Goal: Task Accomplishment & Management: Complete application form

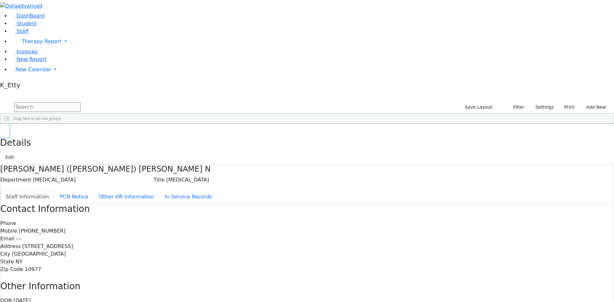
drag, startPoint x: 121, startPoint y: 10, endPoint x: 132, endPoint y: 11, distance: 11.2
click at [6, 129] on icon "button" at bounding box center [5, 131] width 4 height 4
click at [596, 102] on button "Add New" at bounding box center [593, 107] width 29 height 10
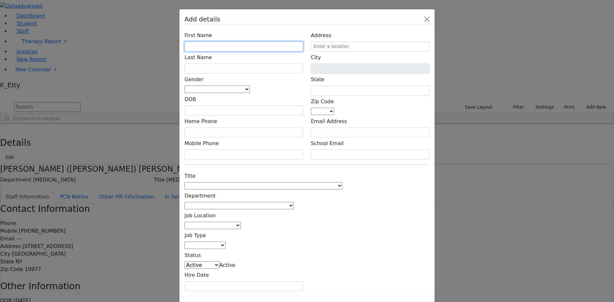
drag, startPoint x: 224, startPoint y: 80, endPoint x: 236, endPoint y: 73, distance: 13.2
click at [225, 51] on input "text" at bounding box center [243, 47] width 119 height 10
click at [251, 51] on input "text" at bounding box center [243, 47] width 119 height 10
type input "[PERSON_NAME]"
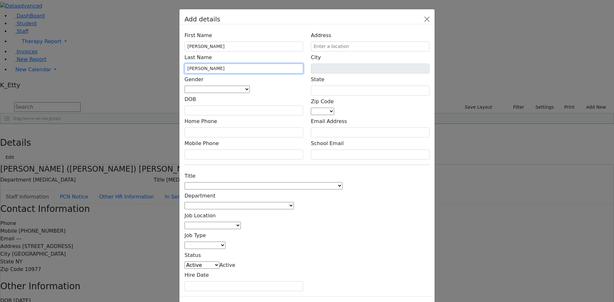
type input "[PERSON_NAME]"
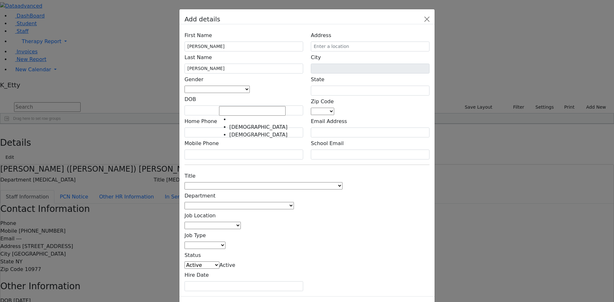
click at [250, 92] on span at bounding box center [250, 89] width 0 height 6
select select "[DEMOGRAPHIC_DATA]"
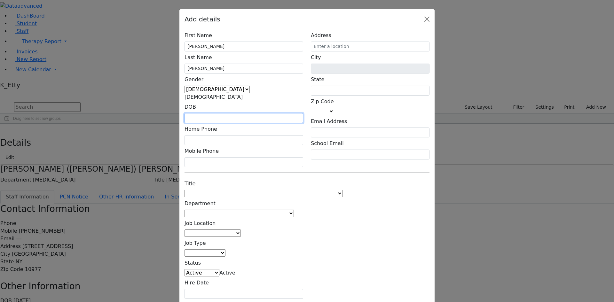
click at [235, 113] on input "text" at bounding box center [243, 118] width 119 height 10
type input "[DATE]"
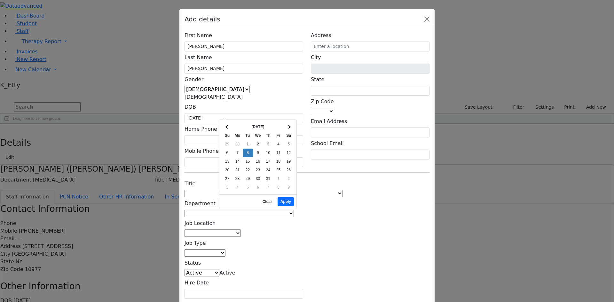
click at [362, 178] on div "Title 1:1 Aide Administrator Assistant Principal BCBA Community Liaison Coordin…" at bounding box center [307, 238] width 252 height 121
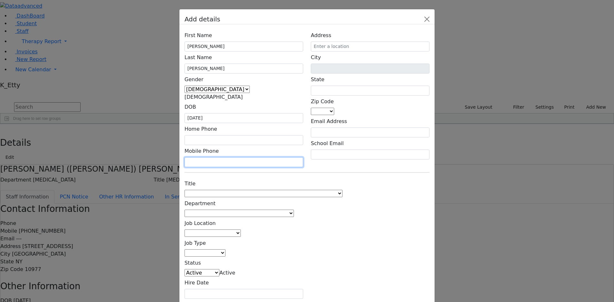
click at [224, 157] on input "text" at bounding box center [243, 162] width 119 height 10
type input "[PHONE_NUMBER]"
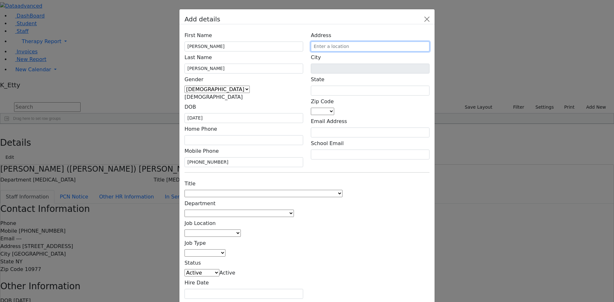
click at [393, 51] on input "text" at bounding box center [370, 47] width 119 height 10
type input "[STREET_ADDRESS]"
drag, startPoint x: 363, startPoint y: 168, endPoint x: 372, endPoint y: 130, distance: 39.2
click at [365, 178] on div "Title 1:1 Aide Administrator Assistant Principal BCBA Community Liaison Coordin…" at bounding box center [307, 238] width 252 height 121
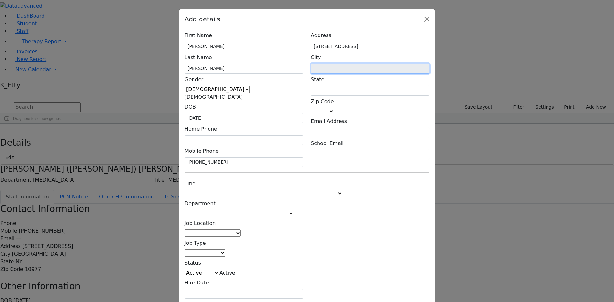
click at [371, 74] on input "text" at bounding box center [370, 69] width 119 height 10
click at [334, 113] on span at bounding box center [334, 111] width 0 height 6
type input "12553"
click at [413, 187] on div "Title 1:1 Aide Administrator Assistant Principal BCBA Community Liaison Coordin…" at bounding box center [307, 238] width 252 height 121
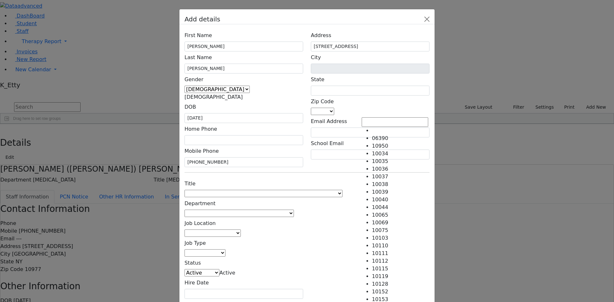
click at [334, 112] on span at bounding box center [334, 111] width 0 height 6
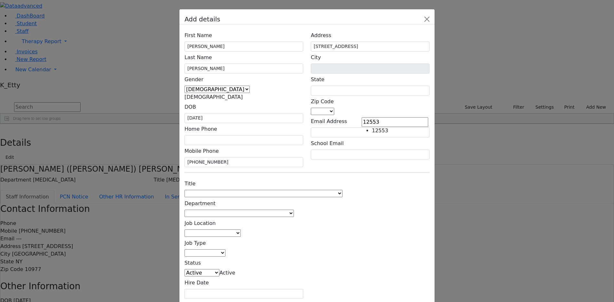
type input "12553"
type input "[GEOGRAPHIC_DATA]"
type input "NY"
select select "12553"
click at [342, 190] on span at bounding box center [342, 193] width 0 height 6
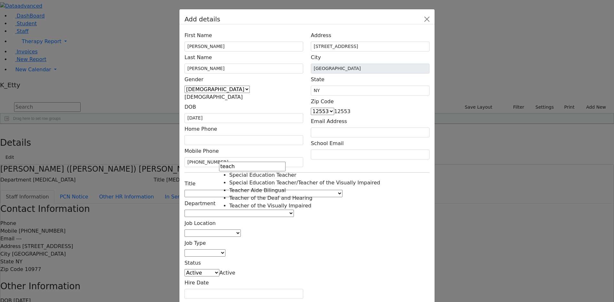
type input "teach"
select select "Teacher of the Visually Impaired"
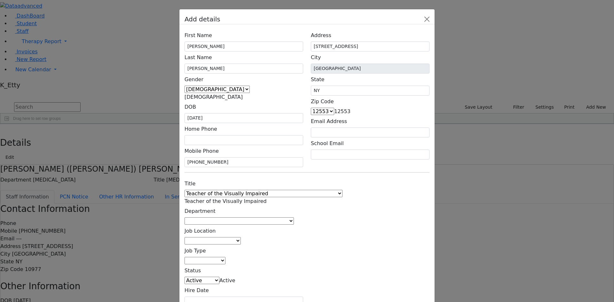
click at [294, 218] on span at bounding box center [294, 221] width 0 height 6
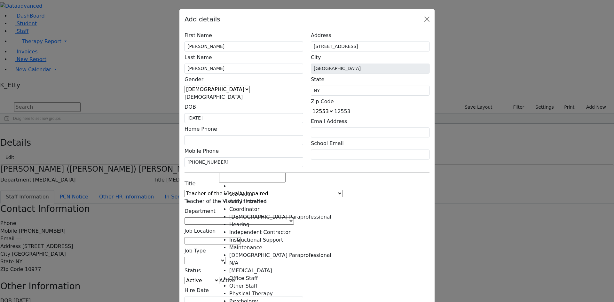
scroll to position [37, 0]
drag, startPoint x: 234, startPoint y: 244, endPoint x: 234, endPoint y: 240, distance: 3.5
select select "Vision"
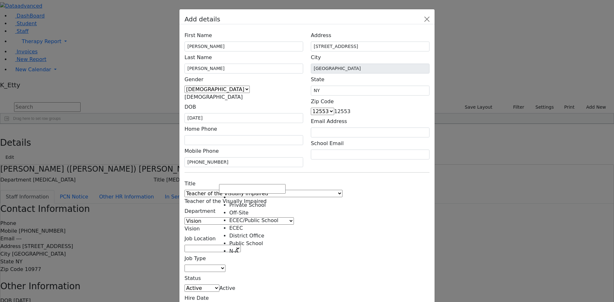
click at [241, 245] on span at bounding box center [241, 248] width 0 height 6
select select "1"
click at [225, 265] on span at bounding box center [225, 268] width 0 height 6
click at [327, 202] on div "Title 1:1 Aide Administrator Assistant Principal BCBA Community Liaison Coordin…" at bounding box center [307, 246] width 252 height 136
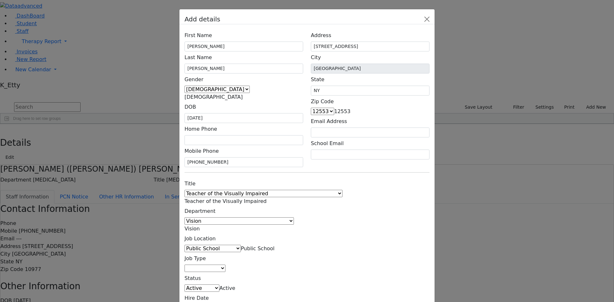
click at [225, 265] on span at bounding box center [225, 268] width 0 height 6
select select "4"
click at [235, 285] on span "Active" at bounding box center [227, 288] width 16 height 6
select select "Pending"
click at [316, 216] on div "Title 1:1 Aide Administrator Assistant Principal BCBA Community Liaison Coordin…" at bounding box center [307, 246] width 252 height 136
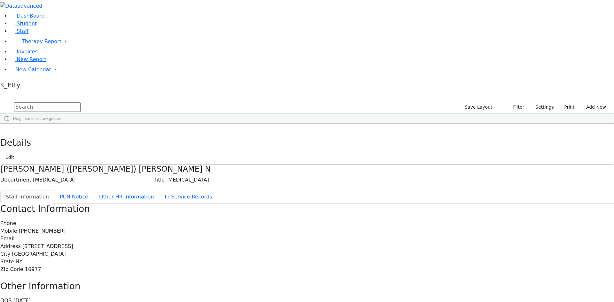
click at [81, 102] on input "text" at bounding box center [47, 107] width 66 height 10
type input "del to"
drag, startPoint x: 525, startPoint y: 22, endPoint x: 531, endPoint y: 40, distance: 19.2
click at [527, 102] on button "Settings" at bounding box center [541, 107] width 29 height 10
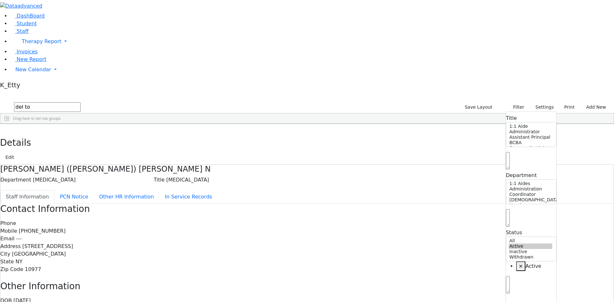
click at [518, 263] on span "×" at bounding box center [520, 266] width 4 height 6
select select "Active,Inactive,Withdrawn"
click at [81, 102] on input "text" at bounding box center [47, 107] width 66 height 10
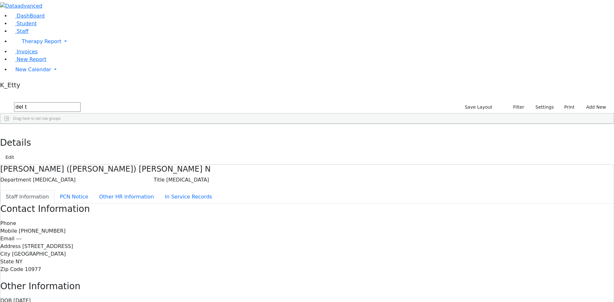
type input "del t"
click at [539, 102] on button "Settings" at bounding box center [541, 107] width 29 height 10
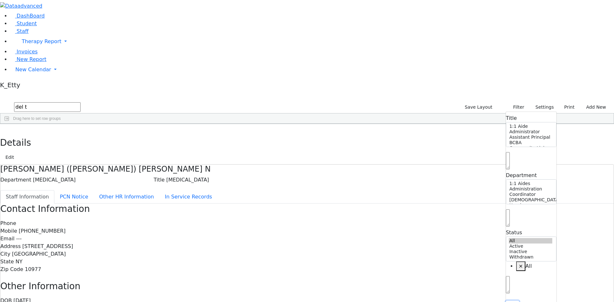
click at [506, 301] on button "Reset" at bounding box center [512, 306] width 13 height 10
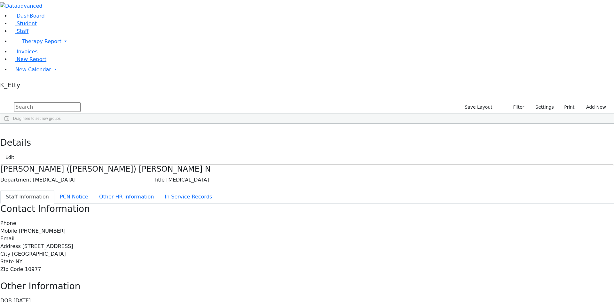
click at [81, 102] on input "text" at bounding box center [47, 107] width 66 height 10
type input "del tor"
click at [112, 152] on div "[PERSON_NAME]" at bounding box center [93, 156] width 38 height 9
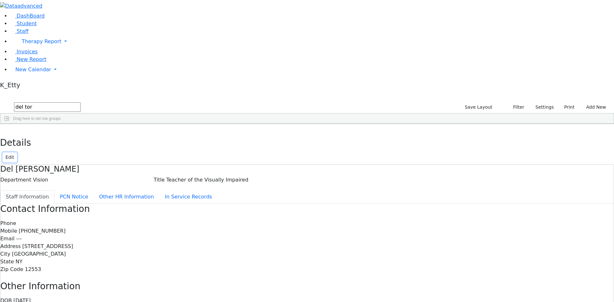
click at [17, 152] on button "Edit" at bounding box center [10, 157] width 14 height 10
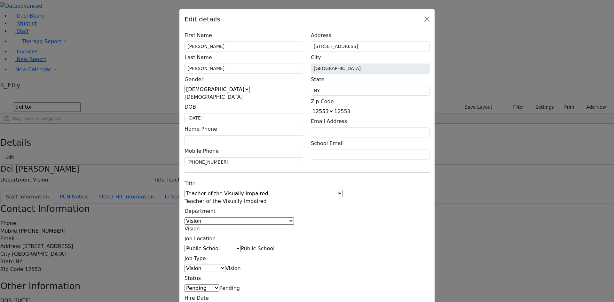
click at [240, 285] on span "Pending" at bounding box center [229, 288] width 20 height 6
select select "Active"
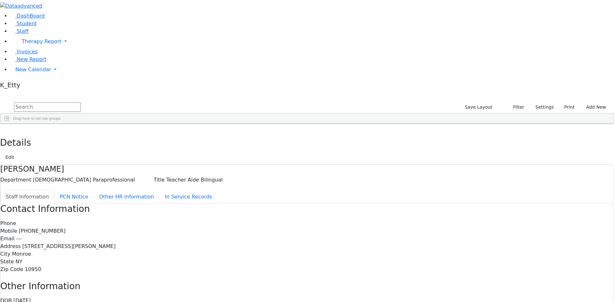
drag, startPoint x: 358, startPoint y: 214, endPoint x: 283, endPoint y: 69, distance: 162.8
click at [71, 98] on div "DashBoard Student Staff Therapy Report Student Old Calendar Report K_Etty" at bounding box center [307, 183] width 614 height 366
click at [379, 235] on div "Email ---" at bounding box center [306, 239] width 613 height 8
click at [9, 124] on button "button" at bounding box center [4, 130] width 9 height 13
click at [81, 102] on input "text" at bounding box center [47, 107] width 66 height 10
